Goal: Task Accomplishment & Management: Manage account settings

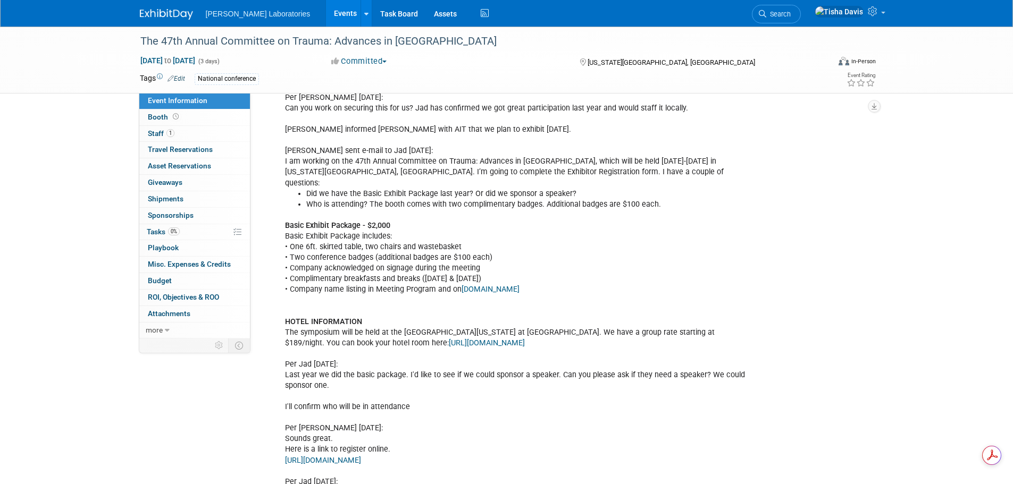
click at [326, 13] on link "Events" at bounding box center [345, 13] width 39 height 27
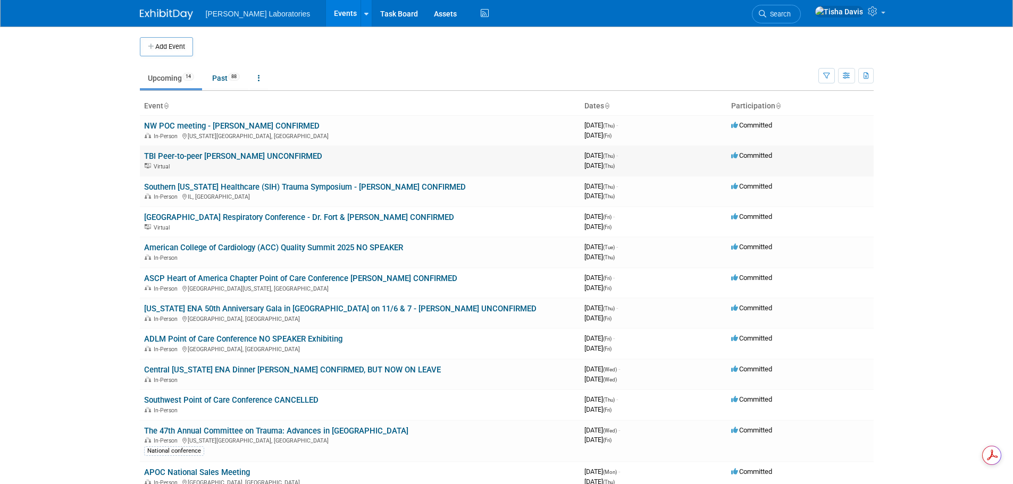
click at [292, 155] on link "TBI Peer-to-peer [PERSON_NAME] UNCONFIRMED" at bounding box center [233, 156] width 178 height 10
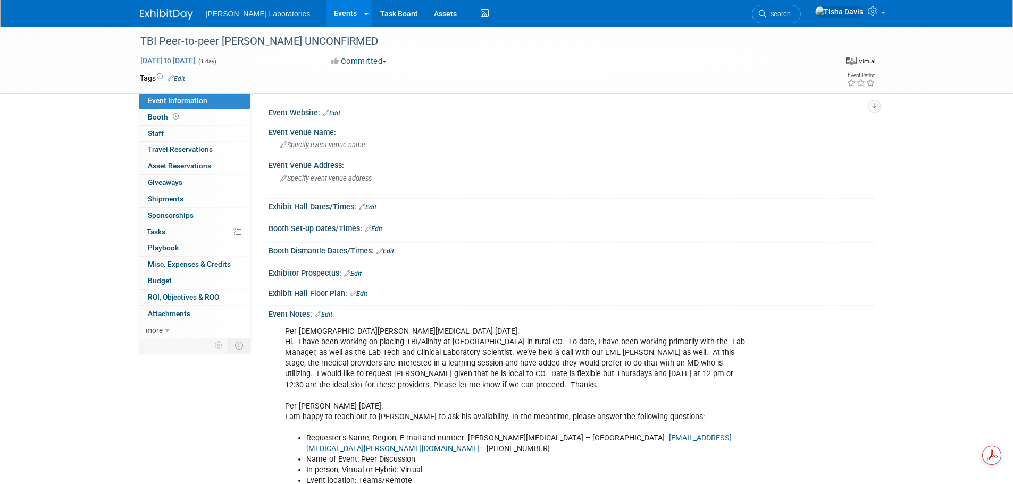
click at [196, 60] on span "Oct 2, 2025 to Oct 2, 2025" at bounding box center [168, 61] width 56 height 10
type input "Oct 2, 2025"
select select "9"
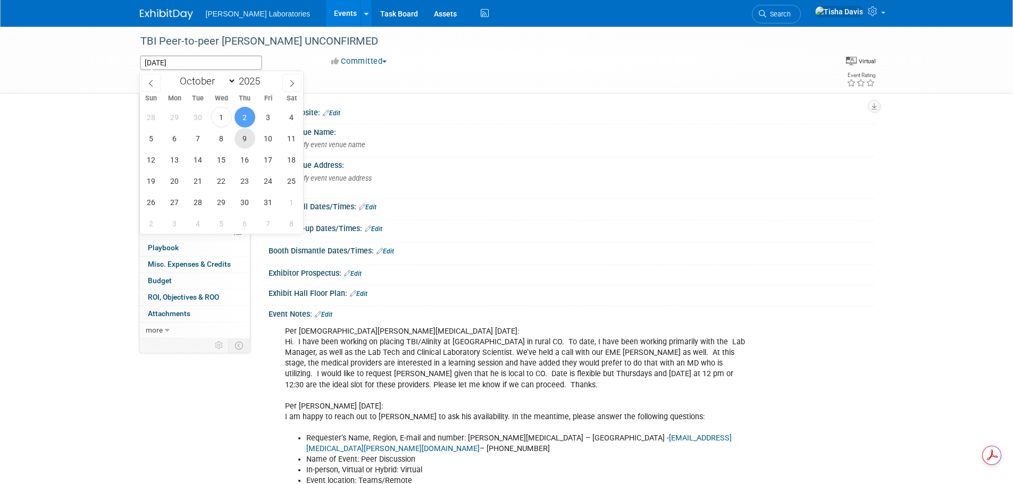
click at [243, 138] on span "9" at bounding box center [244, 138] width 21 height 21
type input "Oct 9, 2025"
click at [243, 138] on span "9" at bounding box center [244, 138] width 21 height 21
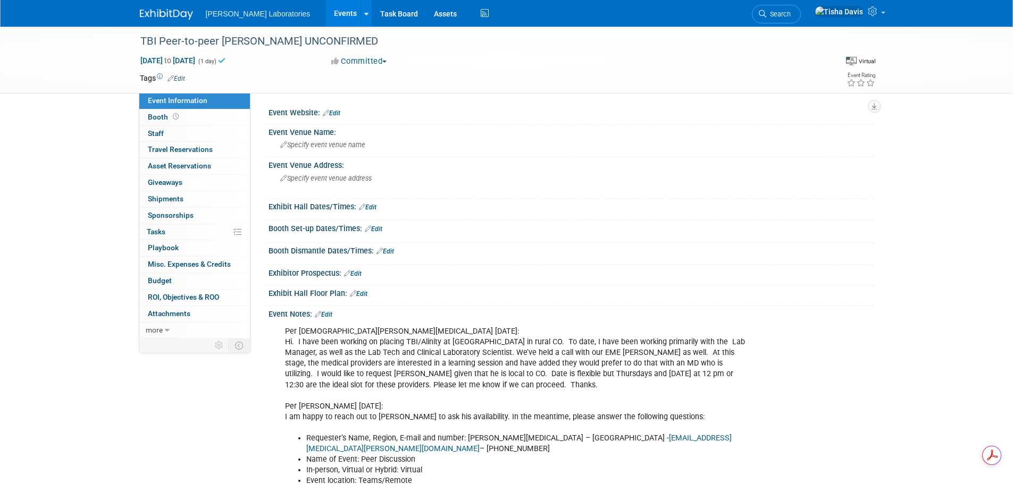
click at [326, 12] on link "Events" at bounding box center [345, 13] width 39 height 27
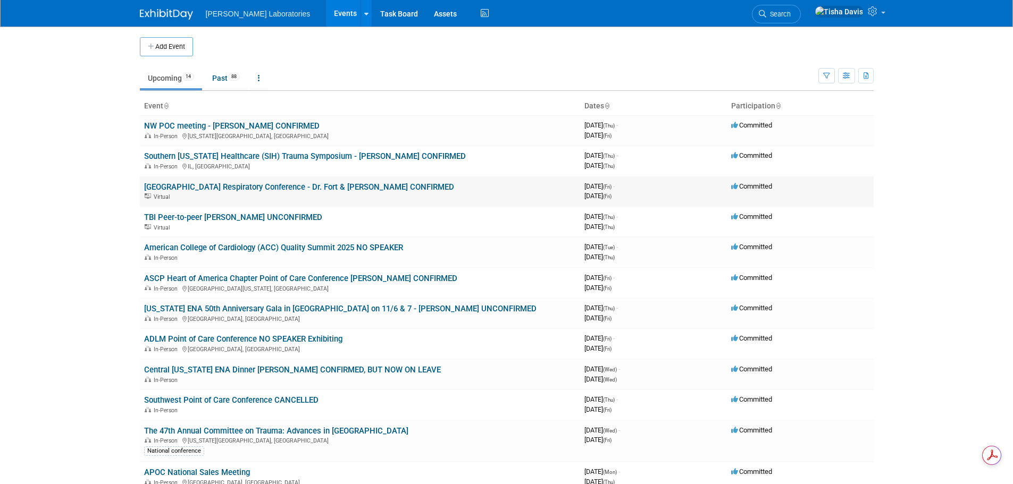
click at [305, 187] on link "[GEOGRAPHIC_DATA] Respiratory Conference - Dr. Fort & [PERSON_NAME] CONFIRMED" at bounding box center [299, 187] width 310 height 10
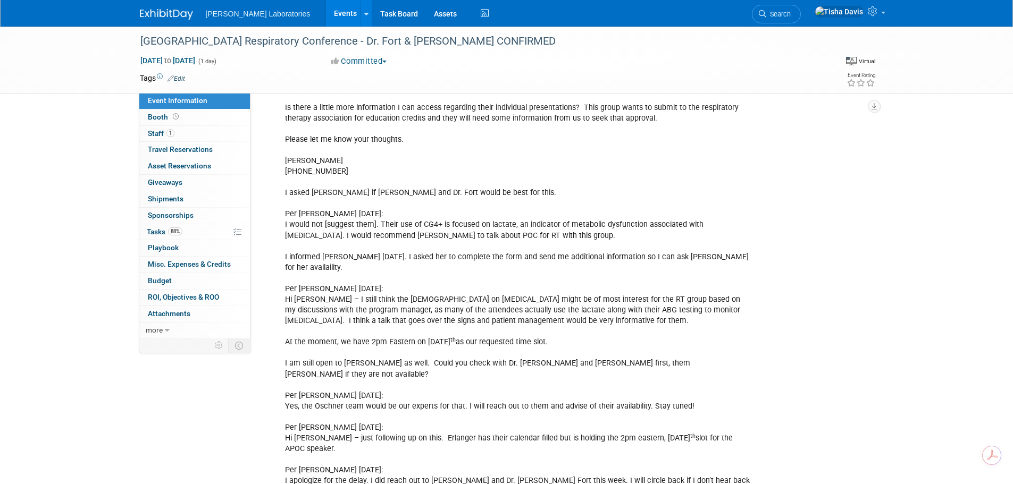
scroll to position [120, 0]
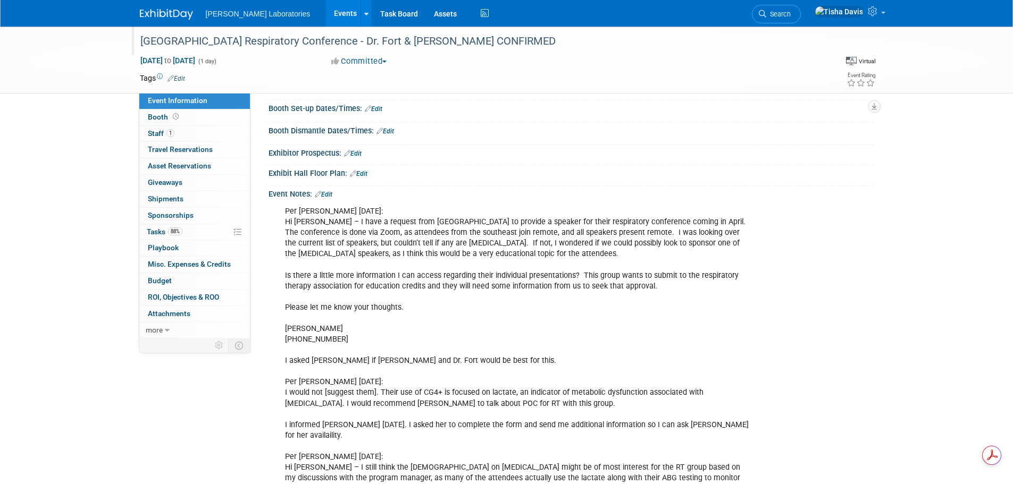
click at [277, 38] on div "[GEOGRAPHIC_DATA] Respiratory Conference - Dr. Fort & [PERSON_NAME] CONFIRMED" at bounding box center [475, 41] width 677 height 19
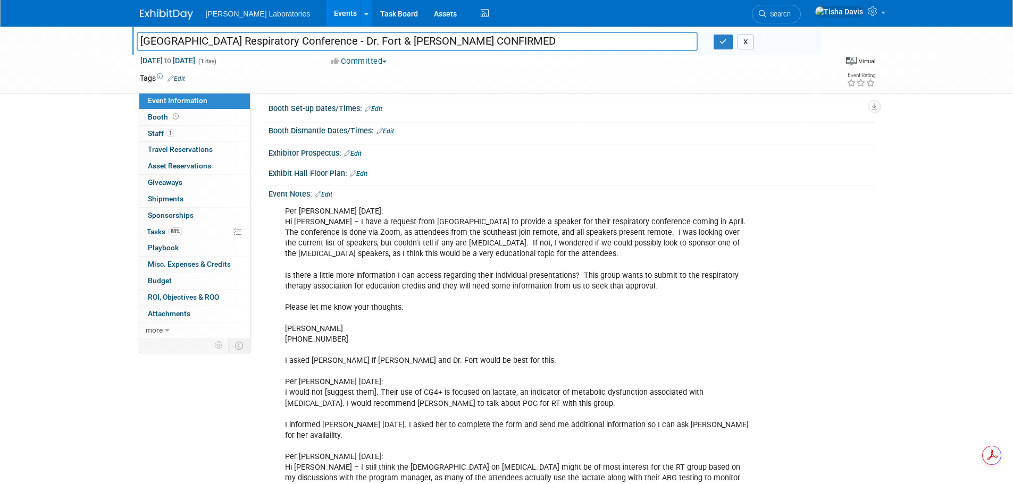
drag, startPoint x: 745, startPoint y: 41, endPoint x: 773, endPoint y: 49, distance: 29.3
click at [745, 41] on button "X" at bounding box center [745, 42] width 16 height 15
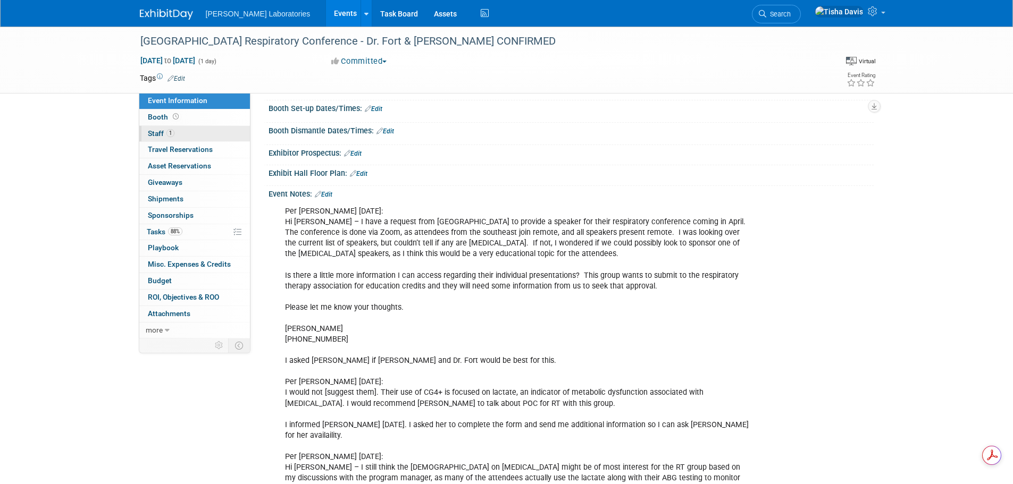
click at [151, 134] on span "Staff 1" at bounding box center [161, 133] width 27 height 9
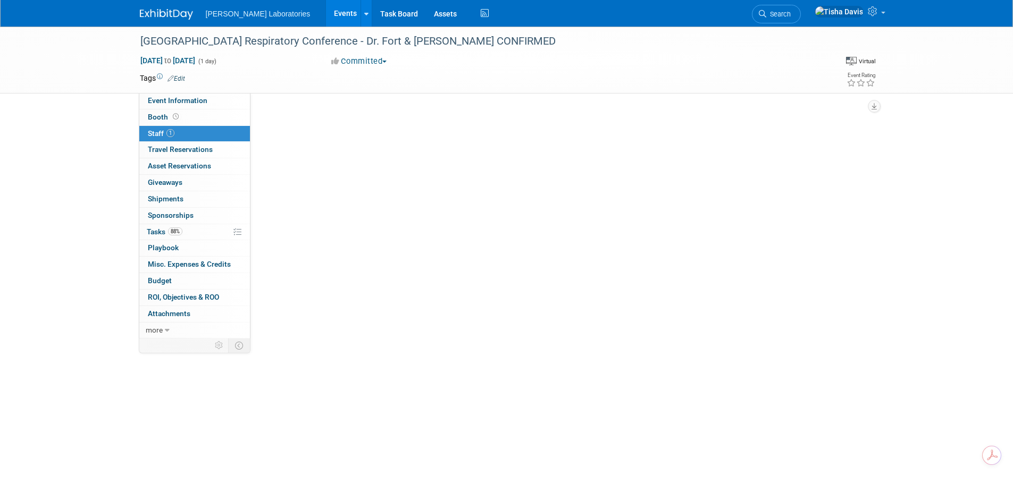
scroll to position [0, 0]
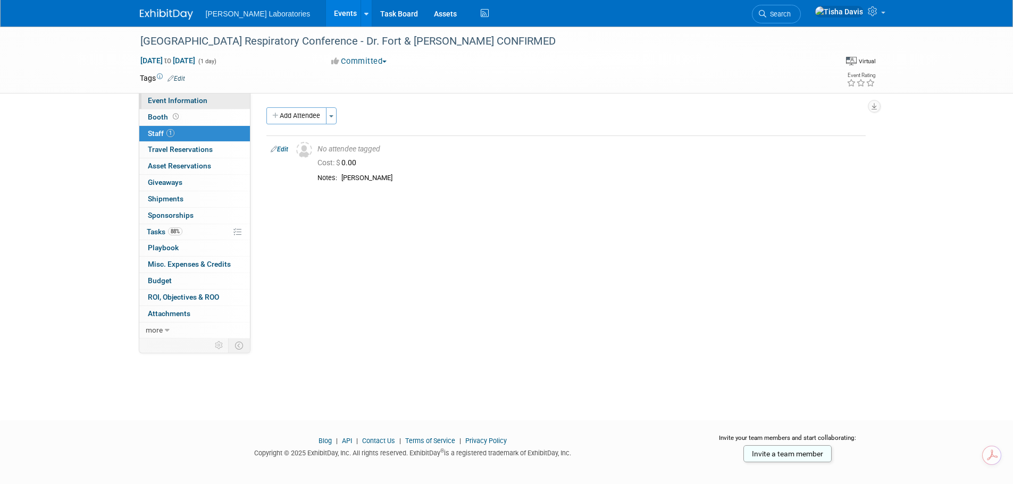
click at [193, 102] on span "Event Information" at bounding box center [178, 100] width 60 height 9
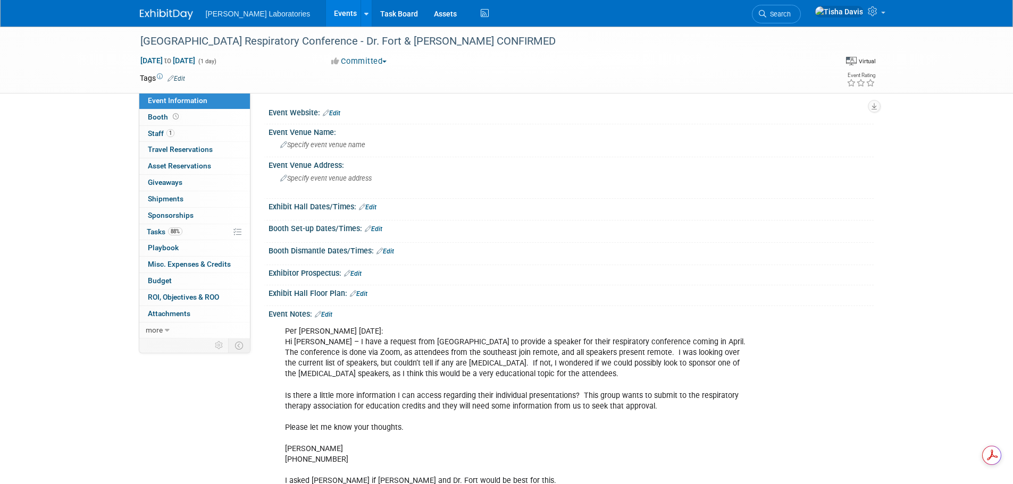
click at [331, 314] on link "Edit" at bounding box center [324, 314] width 18 height 7
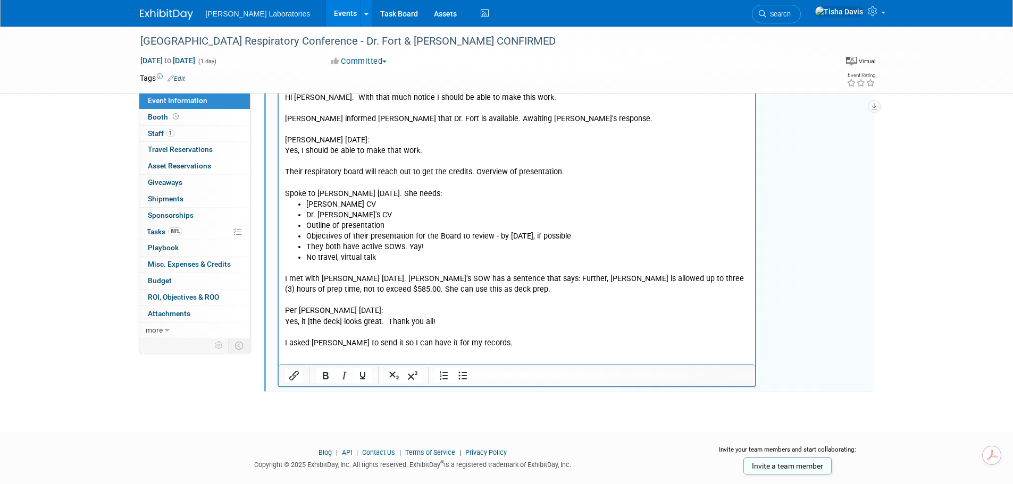
scroll to position [1178, 0]
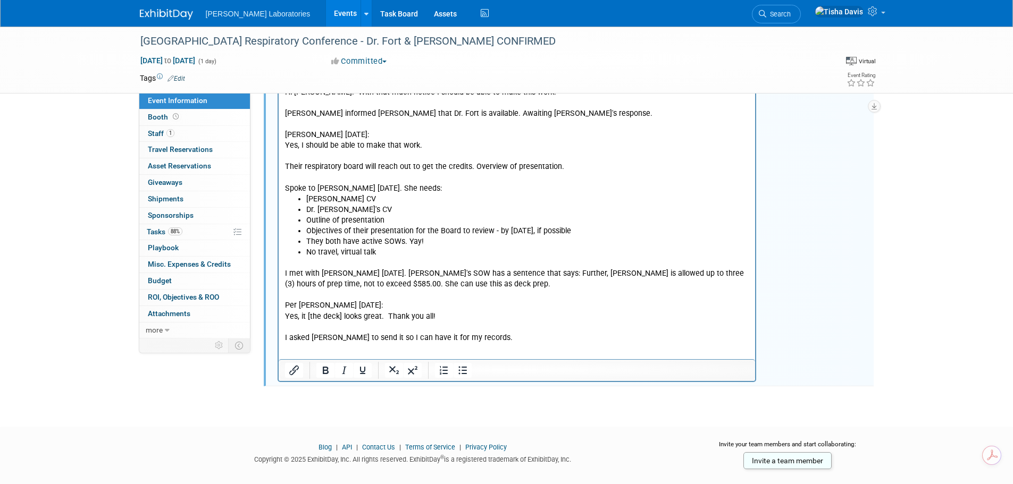
click at [495, 329] on p "I met with [PERSON_NAME] [DATE]. [PERSON_NAME]'s SOW has a sentence that says: …" at bounding box center [516, 301] width 465 height 86
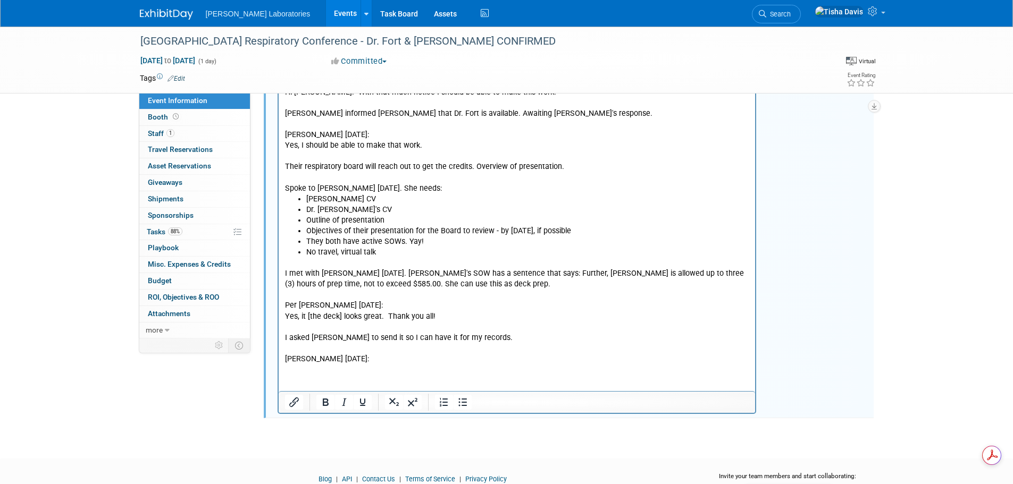
click at [289, 365] on p "Rich Text Area. Press ALT-0 for help." at bounding box center [516, 370] width 465 height 11
click at [485, 365] on p "Could you forward the zoom link for the event [DATE]?" at bounding box center [516, 370] width 465 height 11
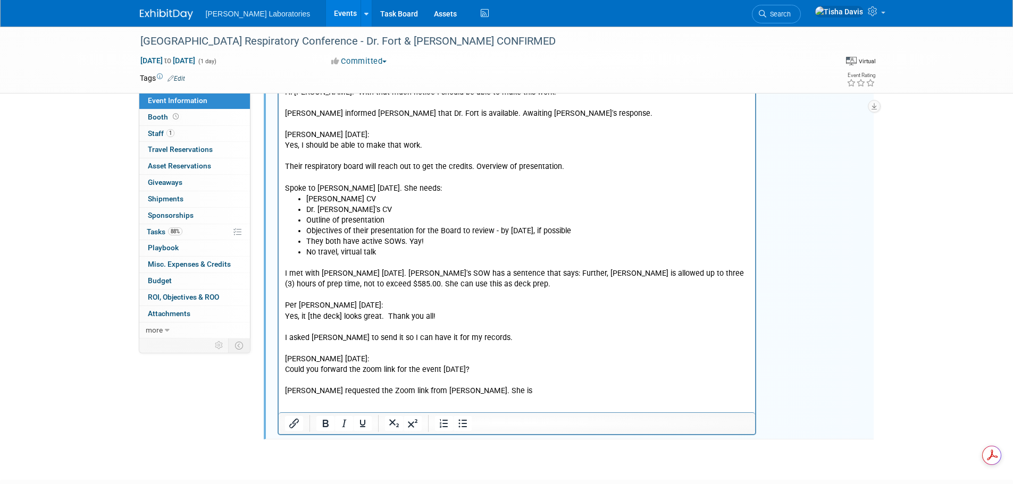
click at [485, 386] on p "[PERSON_NAME] requested the Zoom link from [PERSON_NAME]. She is" at bounding box center [516, 391] width 465 height 11
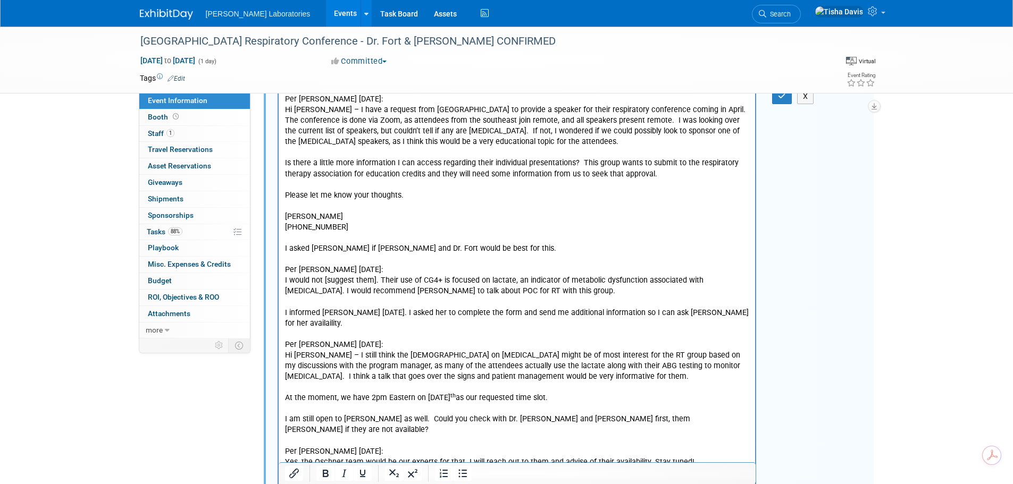
scroll to position [222, 0]
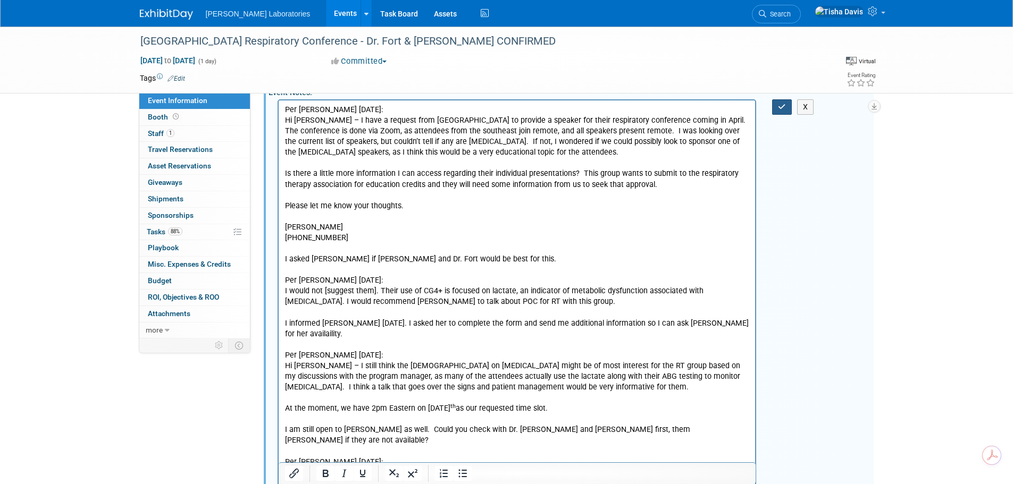
click at [778, 110] on icon "button" at bounding box center [782, 106] width 8 height 7
